Goal: Task Accomplishment & Management: Use online tool/utility

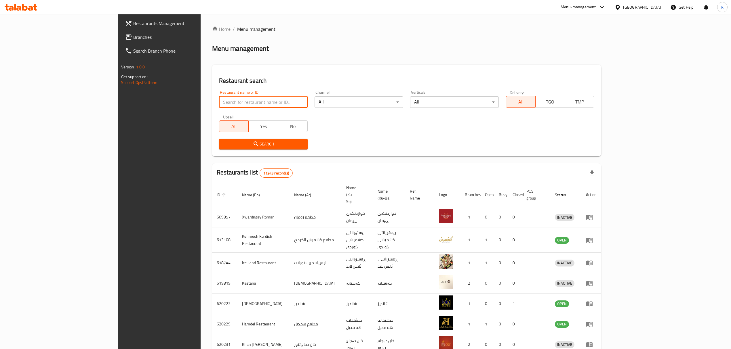
click at [228, 104] on input "search" at bounding box center [263, 102] width 89 height 12
type input "hi pizza"
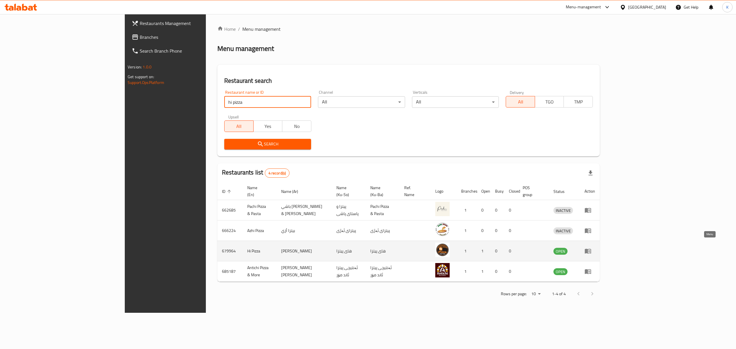
click at [592, 248] on icon "enhanced table" at bounding box center [588, 251] width 7 height 7
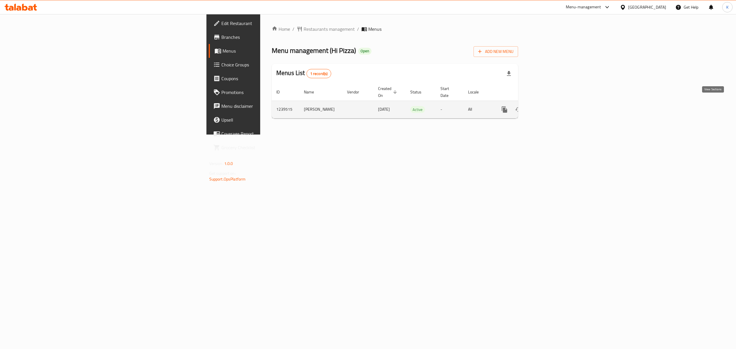
click at [550, 106] on icon "enhanced table" at bounding box center [546, 109] width 7 height 7
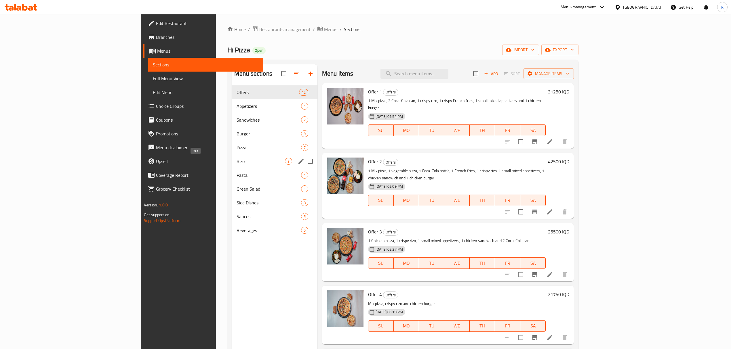
click at [236, 163] on span "Rizo" at bounding box center [260, 161] width 48 height 7
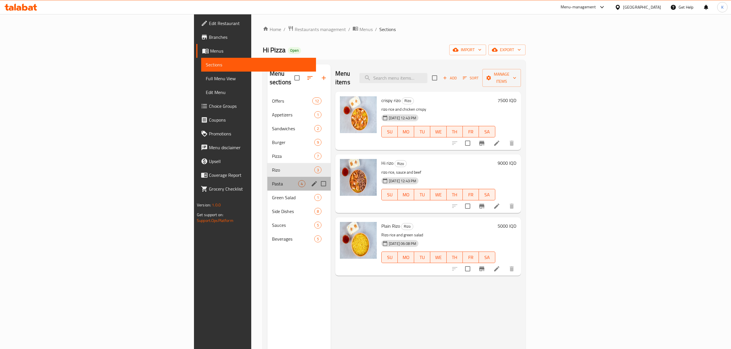
click at [267, 181] on div "Pasta 4" at bounding box center [298, 184] width 63 height 14
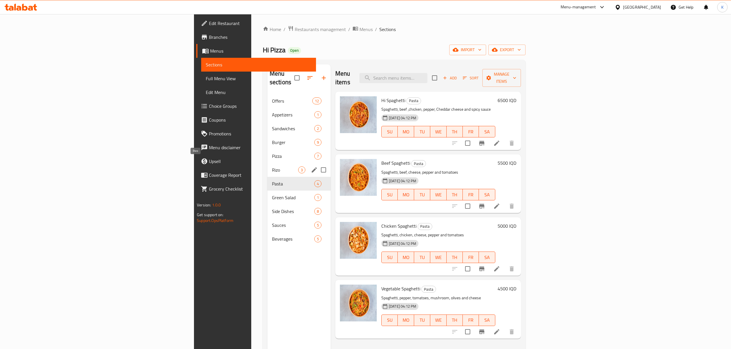
click at [272, 167] on span "Rizo" at bounding box center [285, 170] width 26 height 7
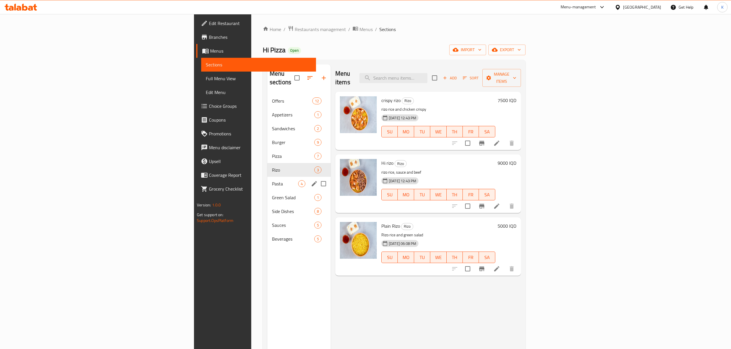
click at [272, 180] on span "Pasta" at bounding box center [285, 183] width 26 height 7
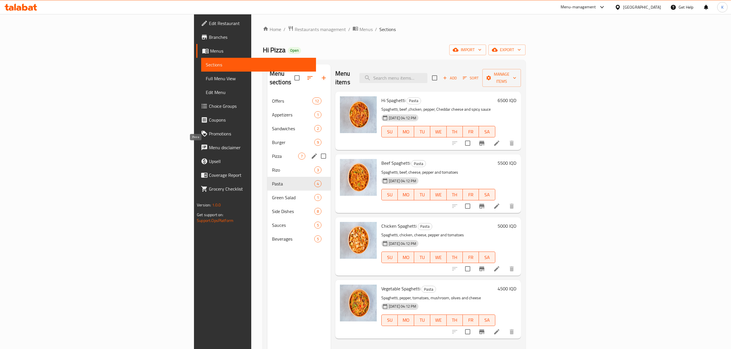
click at [267, 149] on div "Pizza 7" at bounding box center [298, 156] width 63 height 14
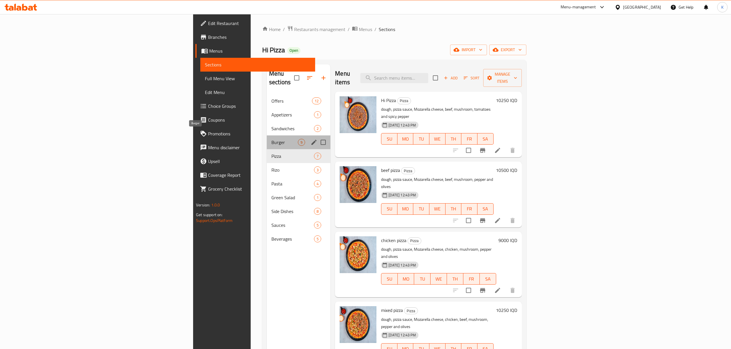
click at [271, 139] on span "Burger" at bounding box center [284, 142] width 26 height 7
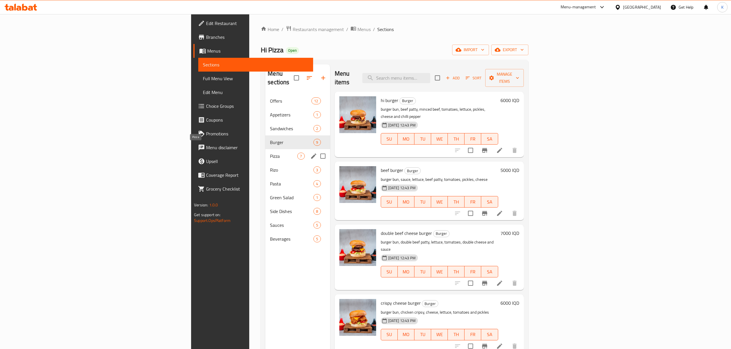
click at [265, 154] on div "Offers 12 Appetizers 1 Sandwiches 2 Burger 9 Pizza 7 [PERSON_NAME] 3 Pasta 4 Gr…" at bounding box center [297, 170] width 64 height 152
click at [265, 149] on div "Pizza 7" at bounding box center [297, 156] width 64 height 14
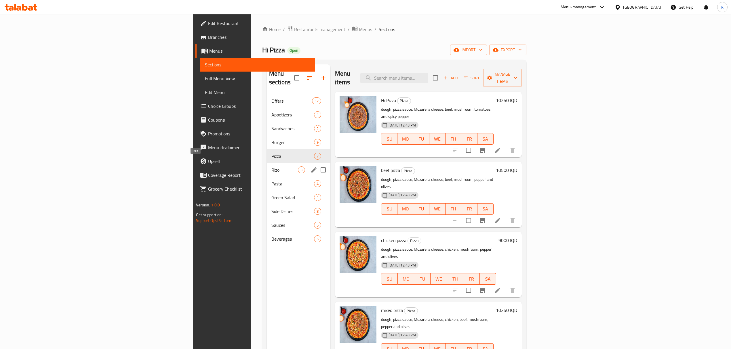
click at [271, 167] on span "Rizo" at bounding box center [284, 170] width 26 height 7
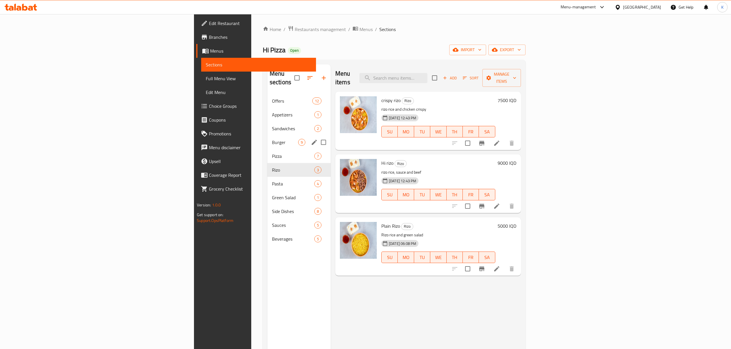
click at [272, 139] on span "Burger" at bounding box center [285, 142] width 26 height 7
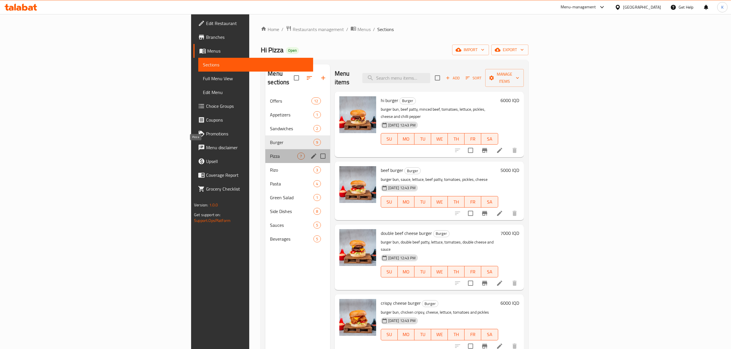
click at [270, 153] on span "Pizza" at bounding box center [283, 156] width 27 height 7
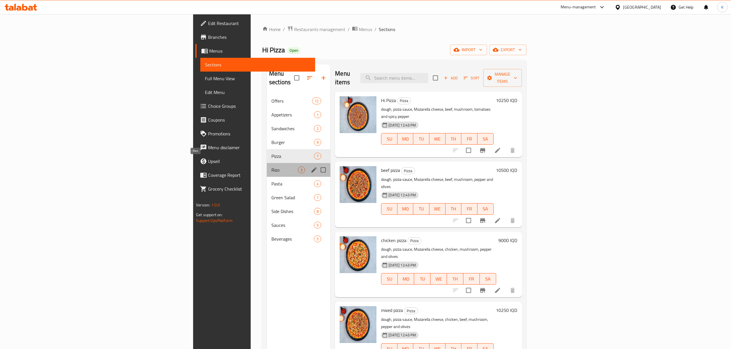
click at [271, 167] on span "Rizo" at bounding box center [284, 170] width 26 height 7
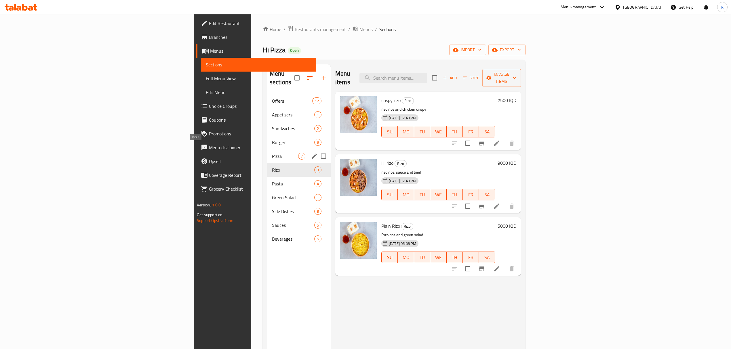
drag, startPoint x: 174, startPoint y: 145, endPoint x: 179, endPoint y: 137, distance: 9.4
click at [272, 153] on span "Pizza" at bounding box center [285, 156] width 26 height 7
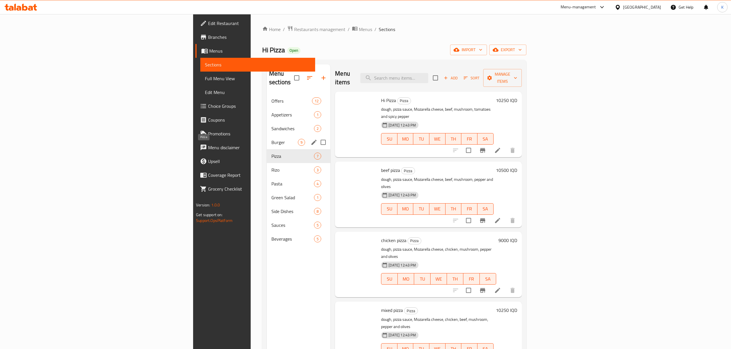
click at [271, 139] on span "Burger" at bounding box center [284, 142] width 26 height 7
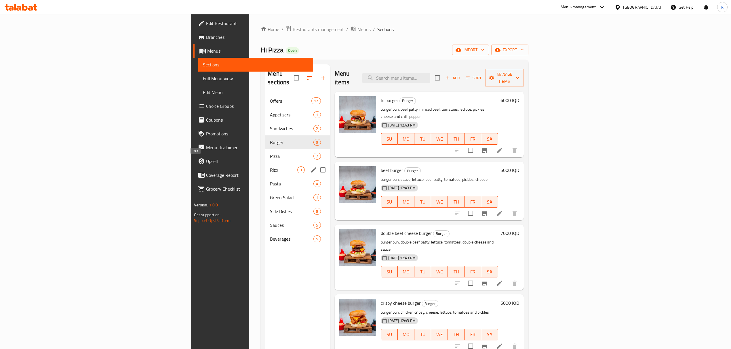
click at [270, 167] on span "Rizo" at bounding box center [283, 170] width 27 height 7
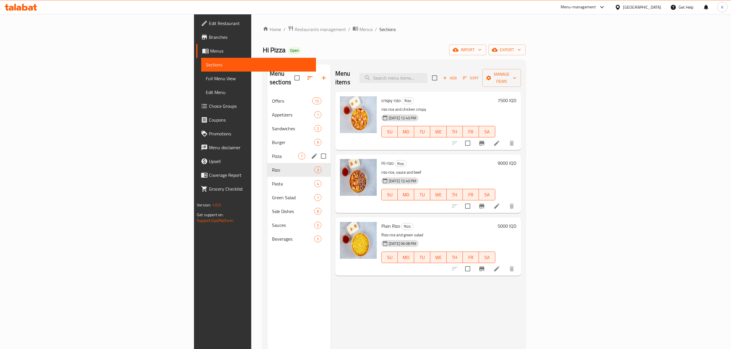
drag, startPoint x: 177, startPoint y: 142, endPoint x: 181, endPoint y: 136, distance: 6.7
click at [267, 149] on div "Pizza 7" at bounding box center [298, 156] width 63 height 14
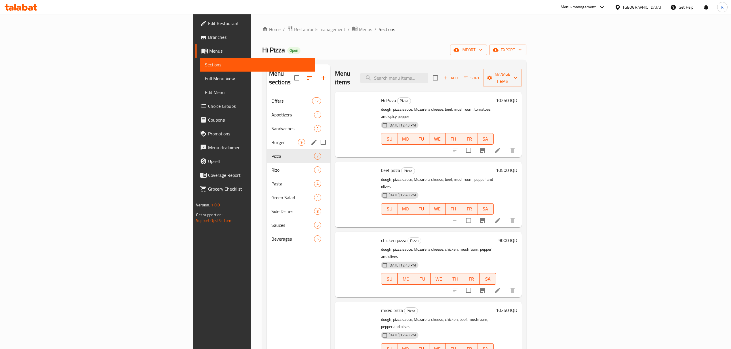
drag, startPoint x: 182, startPoint y: 135, endPoint x: 170, endPoint y: 152, distance: 21.2
click at [271, 139] on span "Burger" at bounding box center [284, 142] width 26 height 7
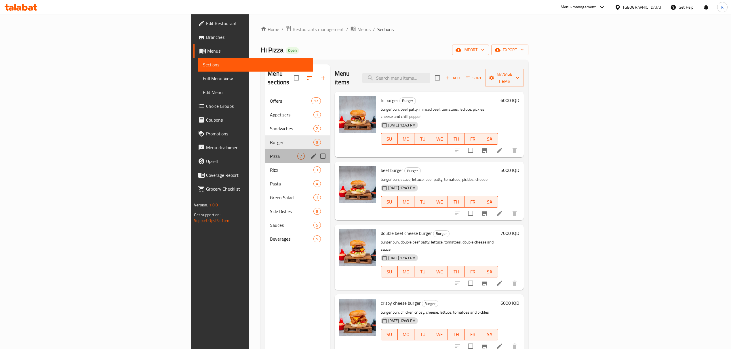
click at [265, 153] on div "Pizza 7" at bounding box center [297, 156] width 64 height 14
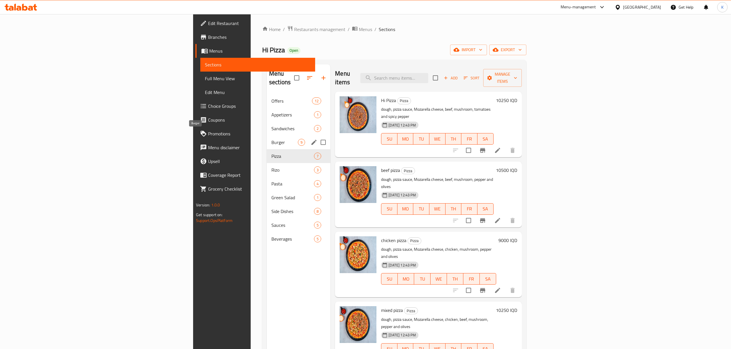
drag, startPoint x: 182, startPoint y: 136, endPoint x: 168, endPoint y: 160, distance: 28.1
click at [271, 139] on span "Burger" at bounding box center [284, 142] width 26 height 7
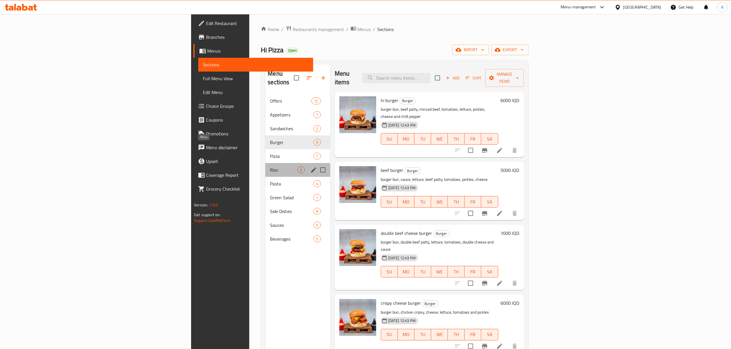
click at [270, 167] on span "Rizo" at bounding box center [283, 170] width 27 height 7
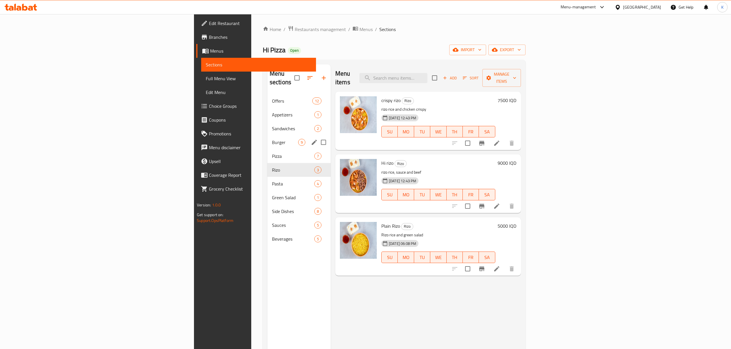
click at [272, 139] on span "Burger" at bounding box center [285, 142] width 26 height 7
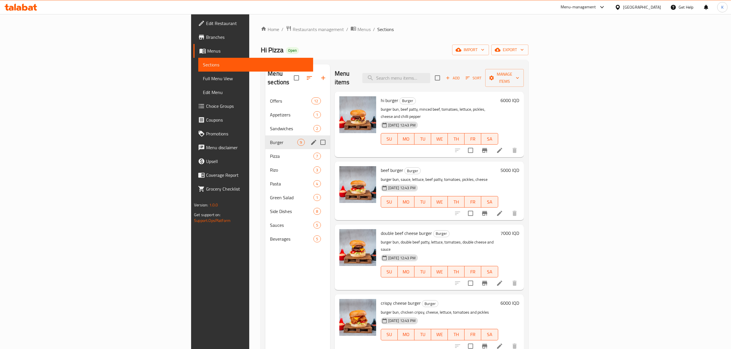
click at [265, 149] on div "Pizza 7" at bounding box center [297, 156] width 64 height 14
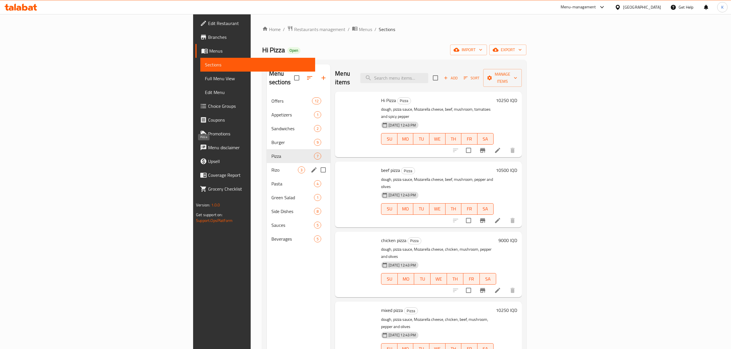
click at [267, 163] on div "Rizo 3" at bounding box center [299, 170] width 64 height 14
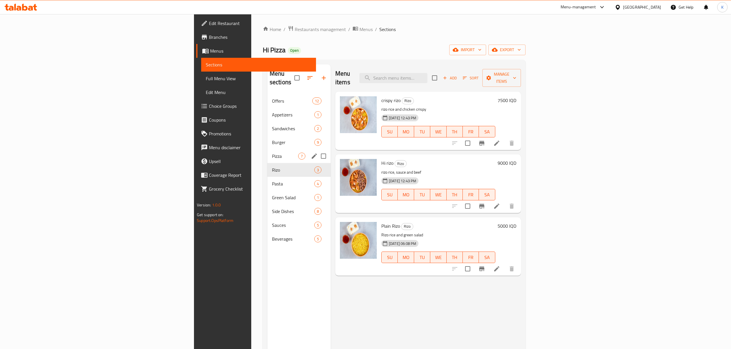
drag, startPoint x: 168, startPoint y: 150, endPoint x: 176, endPoint y: 139, distance: 14.0
click at [272, 153] on span "Pizza" at bounding box center [285, 156] width 26 height 7
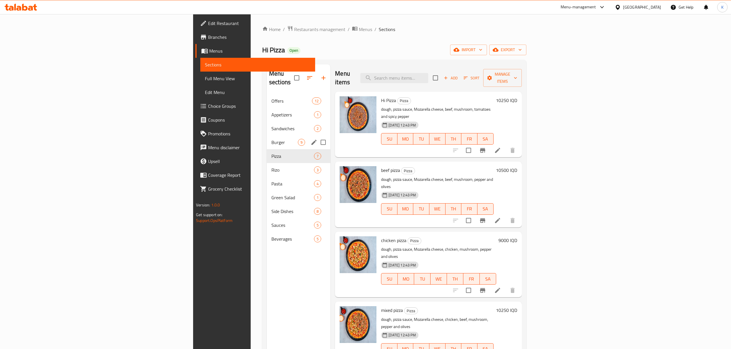
click at [271, 139] on span "Burger" at bounding box center [284, 142] width 26 height 7
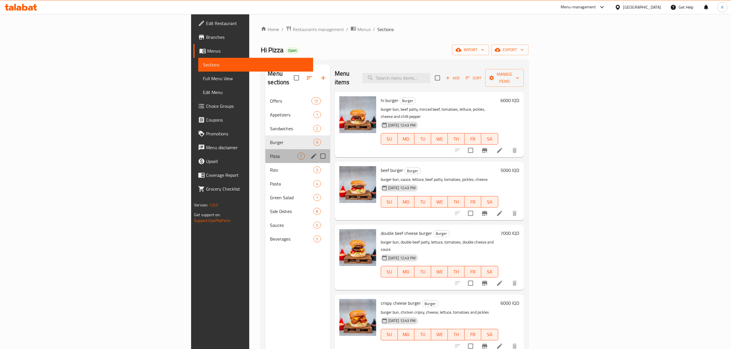
click at [265, 152] on div "Pizza 7" at bounding box center [297, 156] width 64 height 14
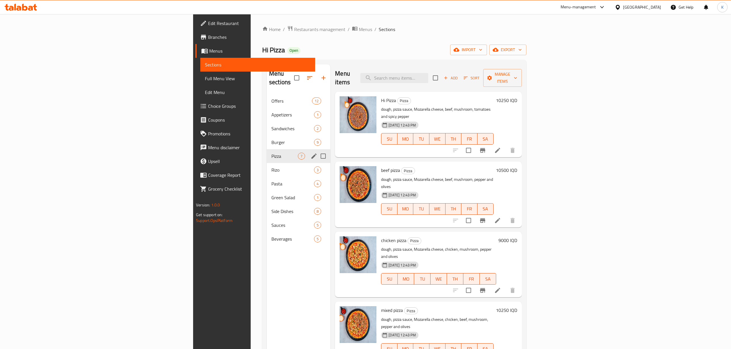
click at [267, 152] on div "Pizza 7" at bounding box center [299, 156] width 64 height 14
click at [271, 167] on span "Rizo" at bounding box center [284, 170] width 26 height 7
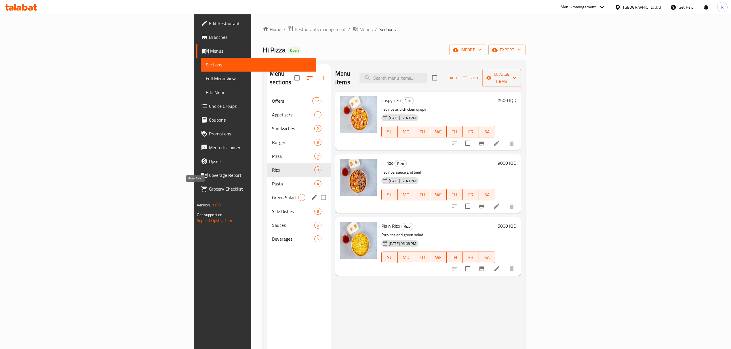
click at [272, 194] on span "Green Salad" at bounding box center [285, 197] width 26 height 7
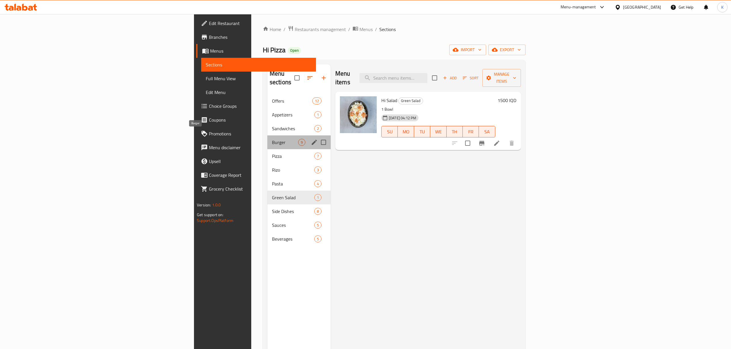
click at [272, 139] on span "Burger" at bounding box center [285, 142] width 26 height 7
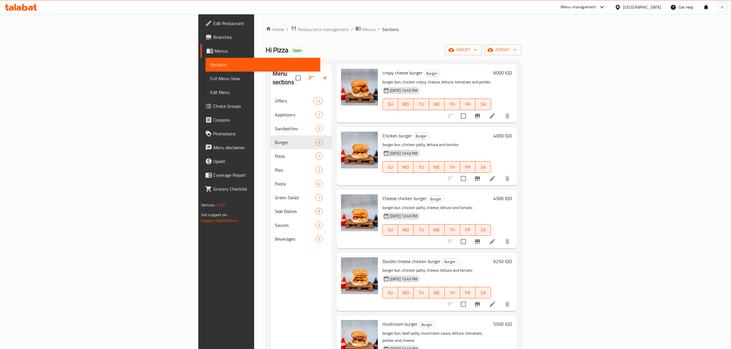
scroll to position [81, 0]
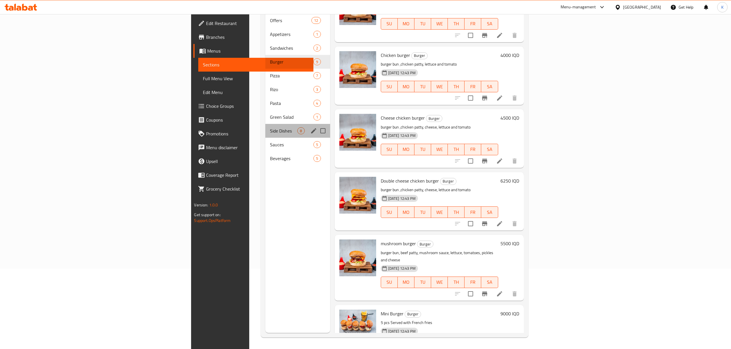
click at [265, 127] on div "Side Dishes 8" at bounding box center [297, 131] width 64 height 14
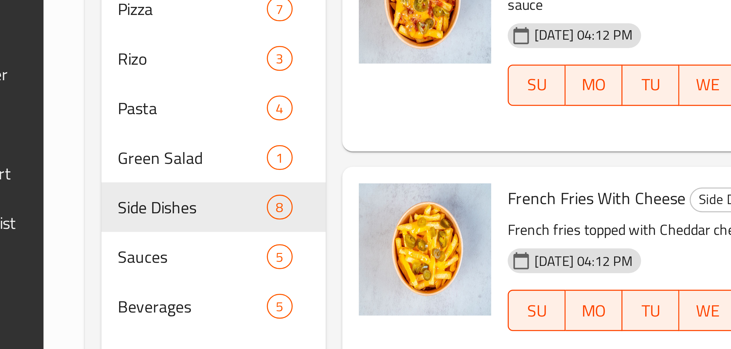
scroll to position [27, 0]
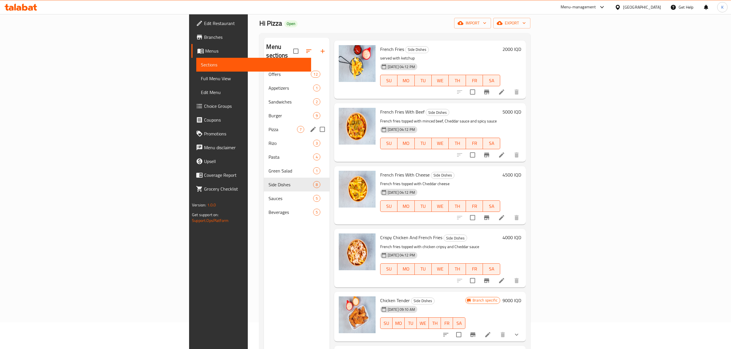
click at [264, 112] on div "Burger 9" at bounding box center [296, 116] width 65 height 14
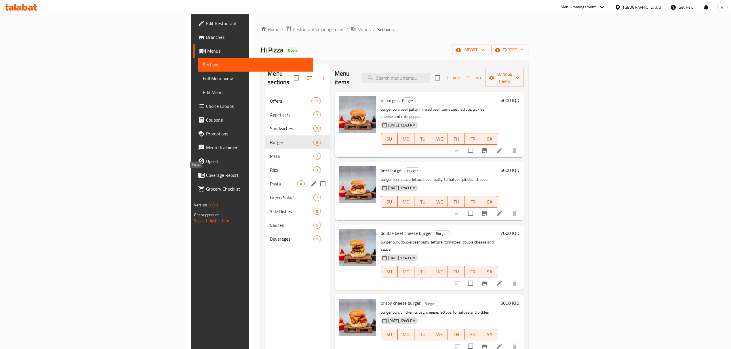
click at [270, 180] on span "Pasta" at bounding box center [283, 183] width 27 height 7
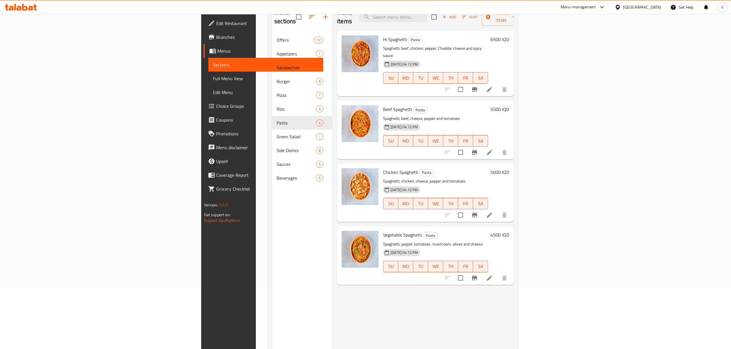
scroll to position [11, 0]
